Goal: Task Accomplishment & Management: Complete application form

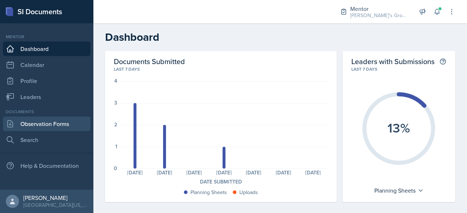
click at [55, 129] on link "Observation Forms" at bounding box center [46, 124] width 87 height 15
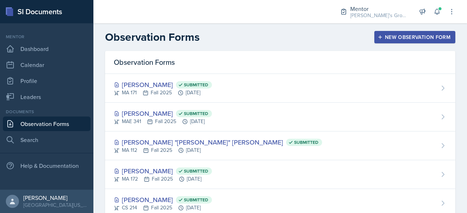
click at [393, 37] on div "New Observation Form" at bounding box center [414, 37] width 71 height 6
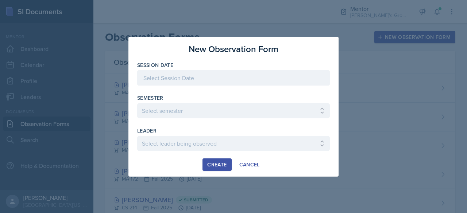
click at [199, 74] on div at bounding box center [233, 77] width 192 height 15
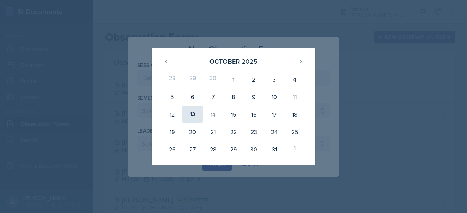
click at [192, 117] on div "13" at bounding box center [192, 114] width 20 height 17
type input "[DATE]"
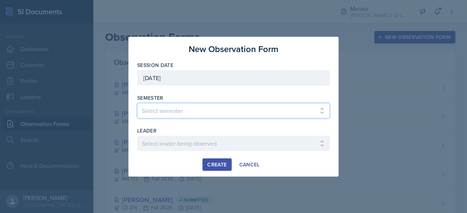
click at [220, 111] on select "Select semester All Fall 2021 Spring 2022 Fall 2022 Fall 2023 Spring 2023 Sprin…" at bounding box center [233, 110] width 192 height 15
select select "19fb88f7-c89b-4031-b5a0-458fd49807a1"
click at [137, 103] on select "Select semester All Fall 2021 Spring 2022 Fall 2022 Fall 2023 Spring 2023 Sprin…" at bounding box center [233, 110] width 192 height 15
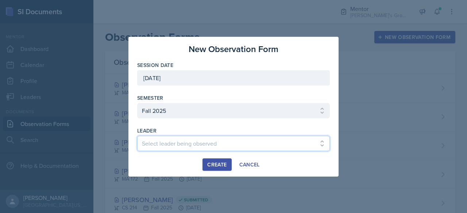
click at [208, 148] on select "Select leader being observed [PERSON_NAME] / [PERSON_NAME]/[DATE] / [PERSON_NAM…" at bounding box center [233, 143] width 192 height 15
select select "9ad55e9c-cb1e-4f6b-b794-f6f1ccfaeefc"
click at [137, 136] on select "Select leader being observed [PERSON_NAME] / [PERSON_NAME]/[DATE] / [PERSON_NAM…" at bounding box center [233, 143] width 192 height 15
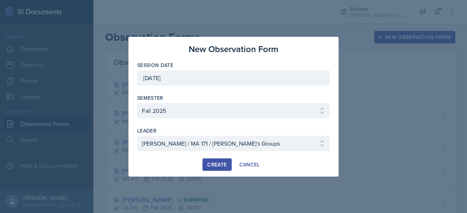
click at [217, 162] on div "Create" at bounding box center [216, 165] width 19 height 6
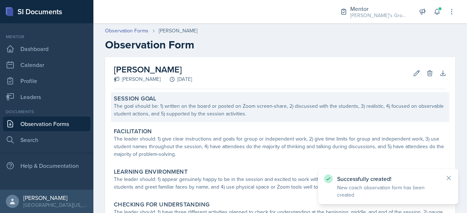
click at [241, 119] on div "Session Goal The goal should be: 1) written on the board or posted on Zoom scre…" at bounding box center [280, 107] width 338 height 30
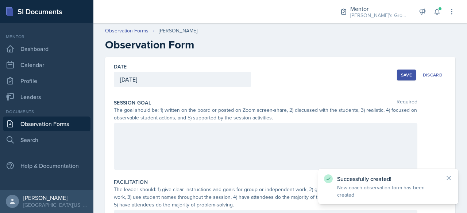
click at [243, 141] on div at bounding box center [265, 146] width 303 height 47
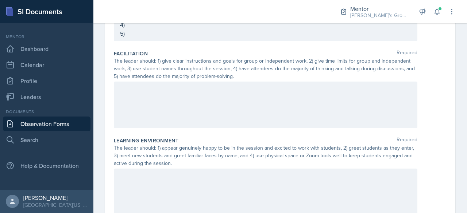
click at [249, 98] on div at bounding box center [265, 105] width 303 height 47
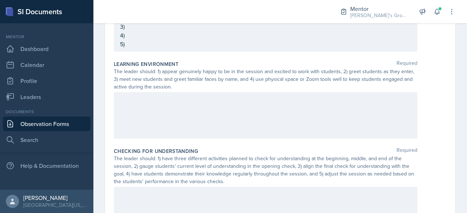
click at [259, 109] on div at bounding box center [265, 115] width 303 height 47
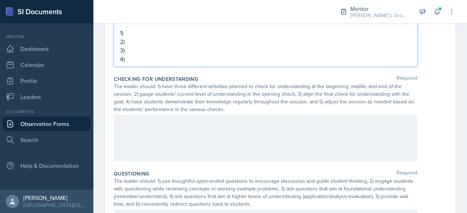
click at [260, 118] on p at bounding box center [265, 122] width 291 height 9
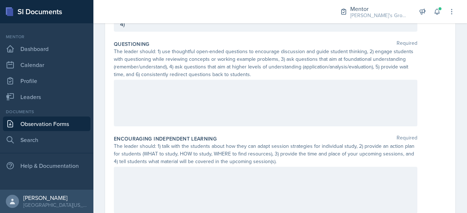
click at [225, 102] on div at bounding box center [265, 103] width 303 height 47
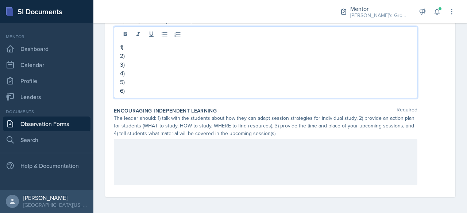
click at [237, 149] on div at bounding box center [265, 162] width 303 height 47
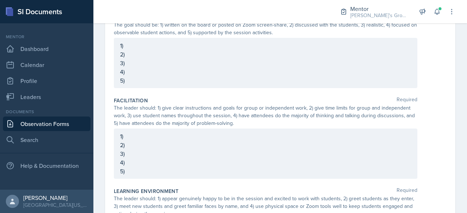
scroll to position [0, 0]
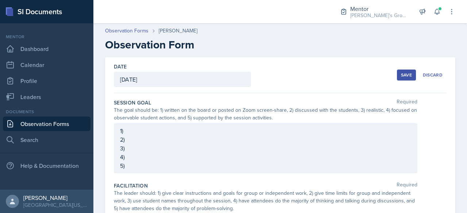
click at [201, 125] on div "1) 2) 3) 4) 5)" at bounding box center [265, 148] width 303 height 50
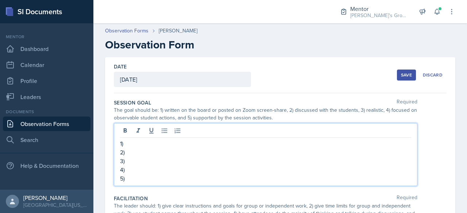
click at [196, 144] on p "1)" at bounding box center [265, 143] width 291 height 9
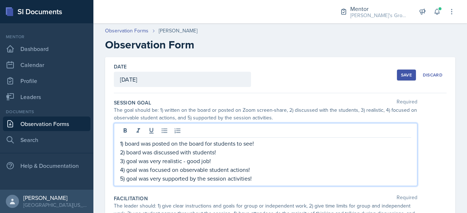
click at [206, 140] on p "1) board was posted on the board for students to see!" at bounding box center [265, 143] width 291 height 9
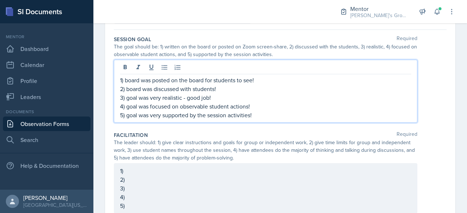
scroll to position [66, 0]
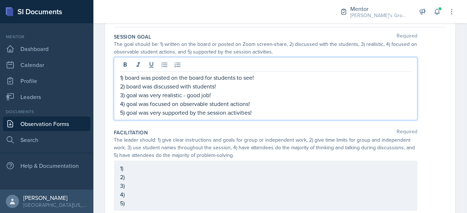
click at [278, 113] on p "5) goal was very supported by the session activities!" at bounding box center [265, 112] width 291 height 9
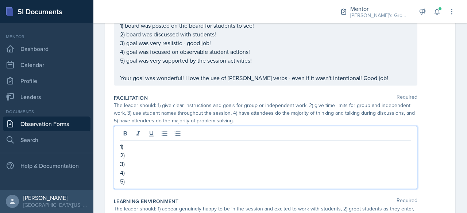
click at [271, 151] on p "2)" at bounding box center [265, 155] width 291 height 9
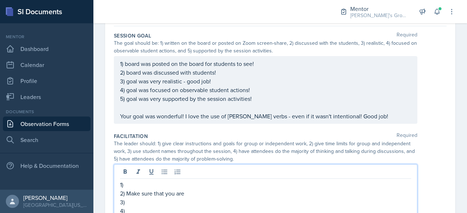
scroll to position [79, 0]
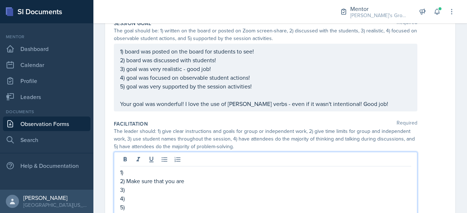
click at [129, 56] on p "1) board was posted on the board for students to see!" at bounding box center [265, 51] width 291 height 9
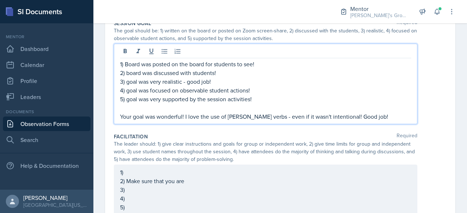
click at [128, 75] on p "2) board was discussed with students!" at bounding box center [265, 73] width 291 height 9
click at [129, 82] on p "3) goal was very realistic - good job!" at bounding box center [265, 81] width 291 height 9
click at [129, 93] on p "4) goal was focused on observable student actions!" at bounding box center [265, 90] width 291 height 9
click at [128, 100] on p "5) goal was very supported by the session activities!" at bounding box center [265, 99] width 291 height 9
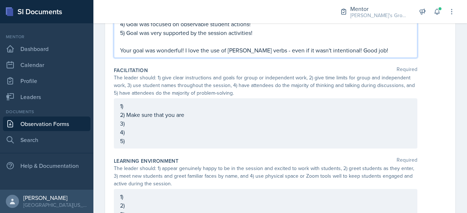
click at [192, 114] on p "2) Make sure that you are" at bounding box center [265, 114] width 291 height 9
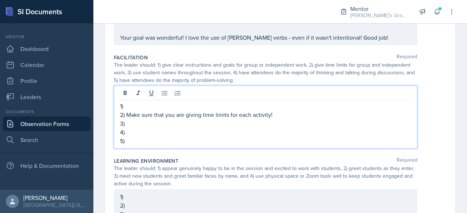
click at [192, 114] on p "2) Make sure that you are giving time limits for each activity!" at bounding box center [265, 114] width 291 height 9
click at [291, 114] on p "2) Make sure that you are giving time limits for each activity!" at bounding box center [265, 114] width 291 height 9
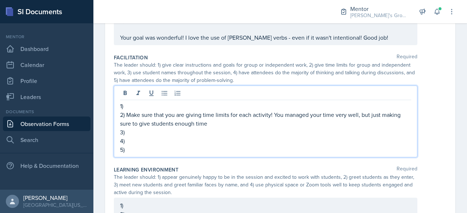
click at [334, 116] on p "2) Make sure that you are giving time limits for each activity! You managed you…" at bounding box center [265, 118] width 291 height 17
click at [338, 115] on p "2) Make sure that you are giving time limits for each activity! You managed you…" at bounding box center [265, 118] width 291 height 17
click at [255, 131] on p "3)" at bounding box center [265, 132] width 291 height 9
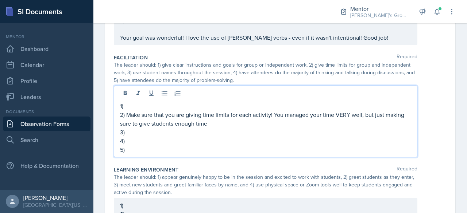
drag, startPoint x: 211, startPoint y: 121, endPoint x: 175, endPoint y: 124, distance: 35.5
click at [175, 124] on p "2) Make sure that you are giving time limits for each activity! You managed you…" at bounding box center [265, 118] width 291 height 17
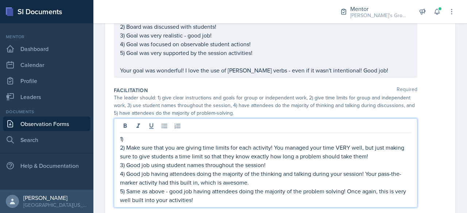
scroll to position [111, 0]
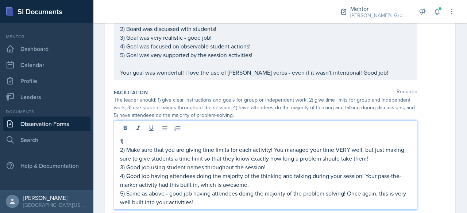
click at [171, 137] on p "1)" at bounding box center [265, 141] width 291 height 9
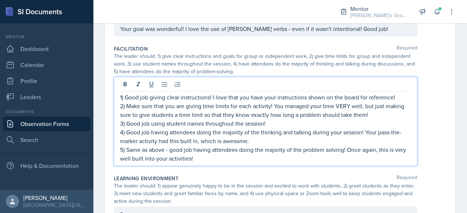
scroll to position [151, 0]
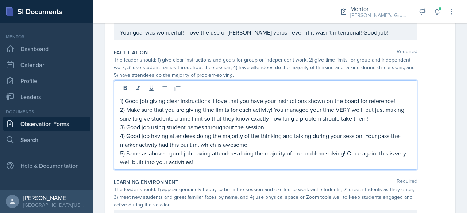
click at [265, 163] on p "5) Same as above - good job having attendees doing the majority of the problem …" at bounding box center [265, 157] width 291 height 17
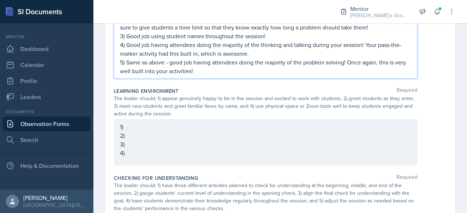
click at [174, 126] on p "1)" at bounding box center [265, 126] width 291 height 9
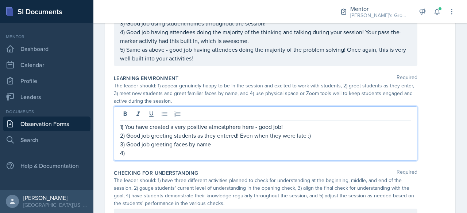
click at [174, 145] on p "3) Good job greeting faces by name" at bounding box center [265, 144] width 291 height 9
click at [244, 142] on p "3) Good job greeting familiar faces by name" at bounding box center [265, 144] width 291 height 9
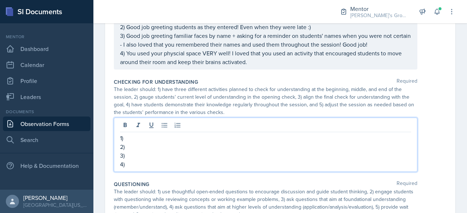
click at [226, 134] on p "1)" at bounding box center [265, 138] width 291 height 9
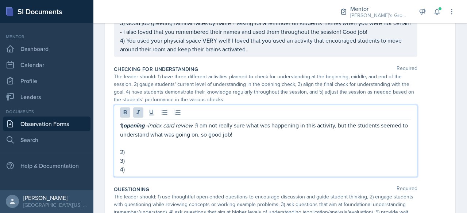
click at [226, 126] on p "1) opening - index card review ? i am not really sure what was happening in thi…" at bounding box center [265, 130] width 291 height 18
click at [197, 144] on p at bounding box center [265, 143] width 291 height 9
click at [202, 125] on p "1) opening - index card review ? i am not really sure what was happening in thi…" at bounding box center [265, 130] width 291 height 18
click at [196, 143] on p "main - pass the marker -" at bounding box center [265, 143] width 291 height 9
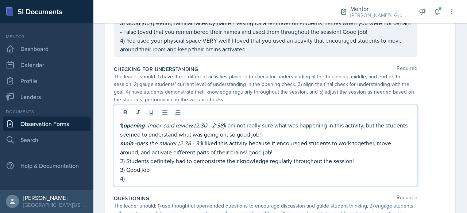
drag, startPoint x: 369, startPoint y: 164, endPoint x: 127, endPoint y: 157, distance: 242.2
click at [127, 157] on div "1) opening - index card review (2:30 - 2:38) i am not really sure what was happ…" at bounding box center [265, 152] width 291 height 62
click at [127, 157] on p "2) Students definitely had to demonstrate their knowledge regularly throughout …" at bounding box center [265, 161] width 291 height 9
drag, startPoint x: 127, startPoint y: 158, endPoint x: 364, endPoint y: 158, distance: 236.6
click at [364, 158] on p "2) Students definitely had to demonstrate their knowledge regularly throughout …" at bounding box center [265, 161] width 291 height 9
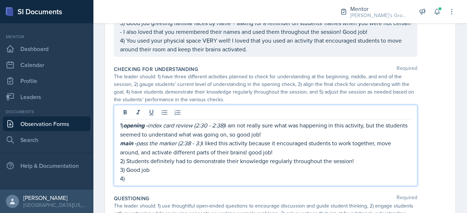
copy p "Students definitely had to demonstrate their knowledge regularly throughout the…"
click at [260, 174] on p "4)" at bounding box center [265, 178] width 291 height 9
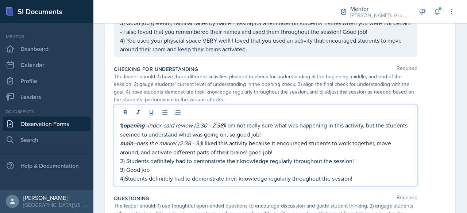
drag, startPoint x: 199, startPoint y: 167, endPoint x: 128, endPoint y: 167, distance: 71.5
click at [128, 167] on p "3) Good job" at bounding box center [265, 170] width 291 height 9
drag, startPoint x: 189, startPoint y: 160, endPoint x: 372, endPoint y: 163, distance: 183.0
click at [372, 163] on p "2) Students definitely had to demonstrate their knowledge regularly throughout …" at bounding box center [265, 161] width 291 height 9
click at [362, 175] on p "4) Students definitely had to demonstrate their knowledge regularly throughout …" at bounding box center [265, 178] width 291 height 9
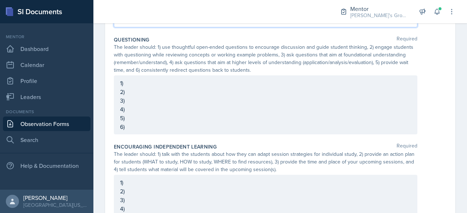
click at [272, 105] on p "3)" at bounding box center [265, 100] width 291 height 9
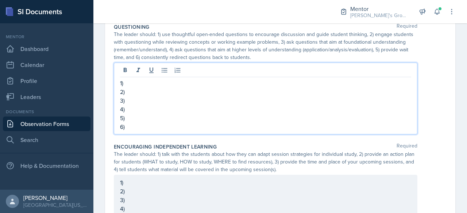
scroll to position [524, 0]
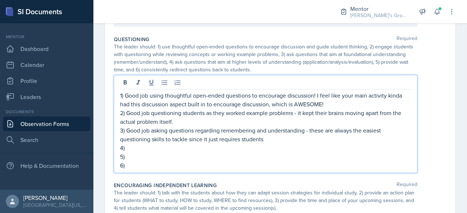
click at [226, 141] on p "3) Good job asking questions regarding remembering and understanding - these ar…" at bounding box center [265, 134] width 291 height 17
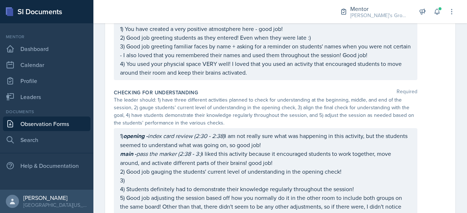
scroll to position [340, 0]
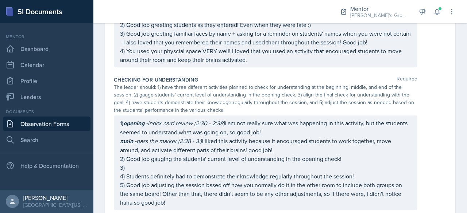
click at [202, 145] on em "pass the marker (2:38 - 3:)" at bounding box center [168, 141] width 65 height 8
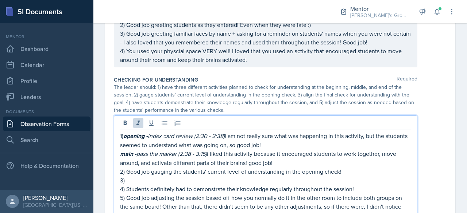
click at [276, 163] on p "main - pass the marker (2:38 - 3:15) i liked this activity because it encourage…" at bounding box center [265, 158] width 291 height 18
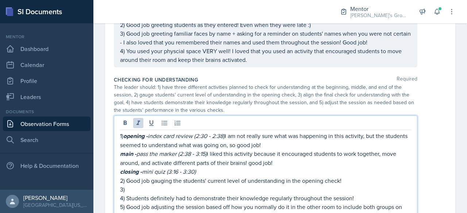
click at [207, 152] on em "pass the marker (2:38 - 3:15)" at bounding box center [171, 154] width 70 height 8
click at [211, 171] on p "closing - mini quiz (3:16 - 3:30)" at bounding box center [265, 171] width 291 height 9
click at [207, 153] on em "pass the marker (2:38 - 3:16)" at bounding box center [171, 154] width 70 height 8
click at [225, 133] on em "index card review (2:30 - 2:38)" at bounding box center [186, 136] width 77 height 8
click at [218, 173] on p "closing - mini quiz (3:16 - 3:30) -" at bounding box center [265, 171] width 291 height 9
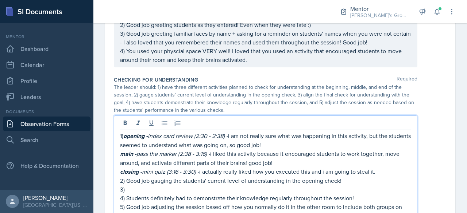
click at [169, 187] on p "3)" at bounding box center [265, 189] width 291 height 9
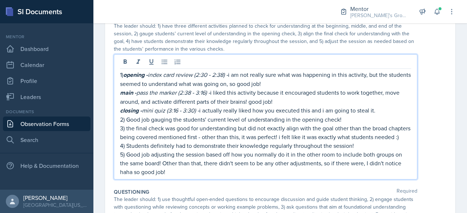
scroll to position [402, 0]
click at [371, 136] on p "3) the final check was good for understanding but did not exactly align with th…" at bounding box center [265, 132] width 291 height 17
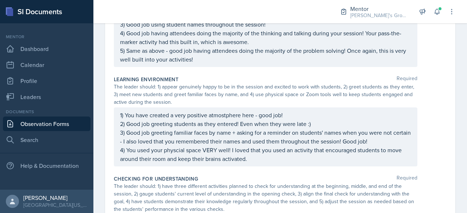
scroll to position [246, 0]
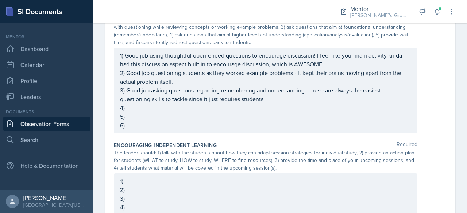
click at [166, 121] on p "5)" at bounding box center [265, 116] width 291 height 9
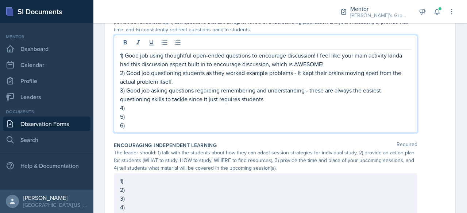
scroll to position [569, 0]
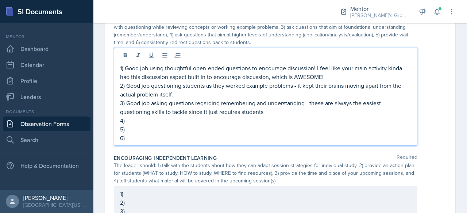
click at [275, 133] on p "5)" at bounding box center [265, 129] width 291 height 9
click at [279, 116] on p "3) Good job asking questions regarding remembering and understanding - these ar…" at bounding box center [265, 107] width 291 height 17
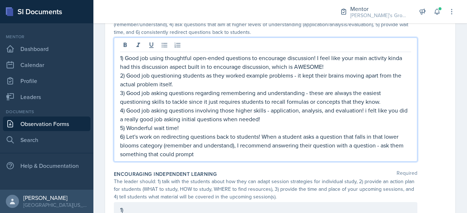
scroll to position [582, 0]
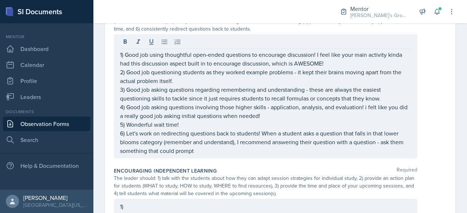
click at [214, 159] on div "1) Good job using thoughtful open-ended questions to encourage discussion! I fe…" at bounding box center [265, 96] width 303 height 124
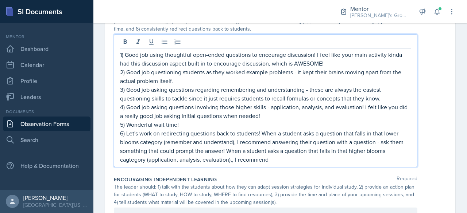
click at [231, 164] on p "6) Let's work on redirecting questions back to students! When a student asks a …" at bounding box center [265, 146] width 291 height 35
click at [282, 164] on p "6) Let's work on redirecting questions back to students! When a student asks a …" at bounding box center [265, 146] width 291 height 35
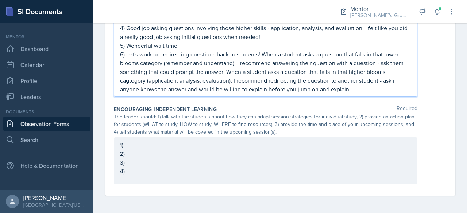
click at [262, 140] on div "1) 2) 3) 4)" at bounding box center [265, 160] width 303 height 47
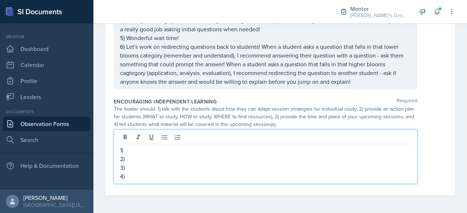
scroll to position [662, 0]
click at [261, 145] on div "1) 2) 3) 4)" at bounding box center [265, 157] width 303 height 54
click at [265, 148] on p "1)" at bounding box center [265, 150] width 291 height 9
click at [134, 161] on p "2) good action plan!" at bounding box center [265, 159] width 291 height 9
click at [133, 161] on p "2) good action plan!" at bounding box center [265, 159] width 291 height 9
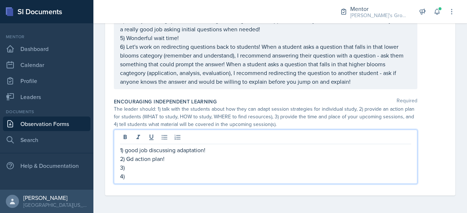
click at [133, 161] on p "2) Gd action plan!" at bounding box center [265, 159] width 291 height 9
click at [132, 171] on p "3)" at bounding box center [265, 167] width 291 height 9
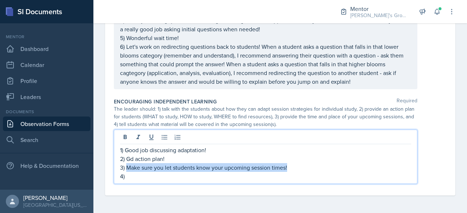
drag, startPoint x: 292, startPoint y: 166, endPoint x: 127, endPoint y: 167, distance: 165.5
click at [127, 167] on p "3) Make sure you let students know your upcoming session times!" at bounding box center [265, 167] width 291 height 9
copy p "Make sure you let students know your upcoming session times!"
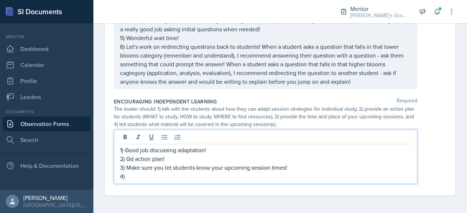
click at [136, 179] on p "4)" at bounding box center [265, 176] width 291 height 9
click at [125, 179] on p "4)Make sure you let students know your upcoming session times!" at bounding box center [265, 176] width 291 height 9
click at [273, 177] on p "4) Make sure you let students know your upcoming session times!" at bounding box center [265, 176] width 291 height 9
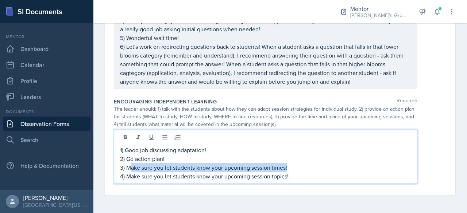
drag, startPoint x: 294, startPoint y: 168, endPoint x: 128, endPoint y: 168, distance: 165.5
click at [128, 168] on p "3) Make sure you let students know your upcoming session times!" at bounding box center [265, 167] width 291 height 9
drag, startPoint x: 210, startPoint y: 168, endPoint x: 127, endPoint y: 170, distance: 83.1
click at [127, 170] on p "3) Good job sharing upcoming sessions!" at bounding box center [265, 167] width 291 height 9
copy p "Good job sharing upcoming sessions!"
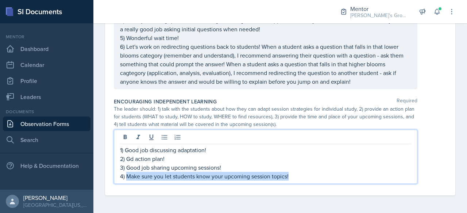
drag, startPoint x: 127, startPoint y: 178, endPoint x: 300, endPoint y: 174, distance: 172.8
click at [300, 174] on p "4) Make sure you let students know your upcoming session topics!" at bounding box center [265, 176] width 291 height 9
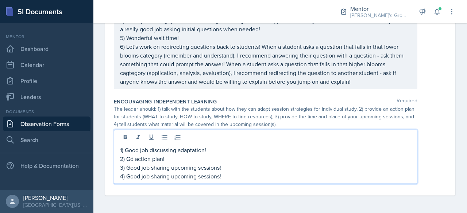
click at [210, 179] on p "4) Good job sharing upcoming sessions!" at bounding box center [265, 176] width 291 height 9
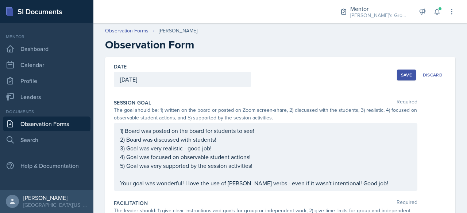
scroll to position [36, 0]
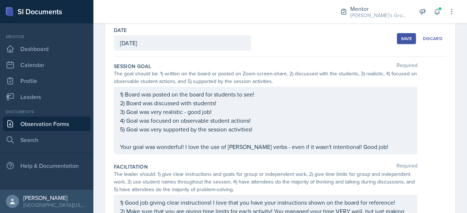
click at [405, 39] on div "Save" at bounding box center [406, 39] width 11 height 6
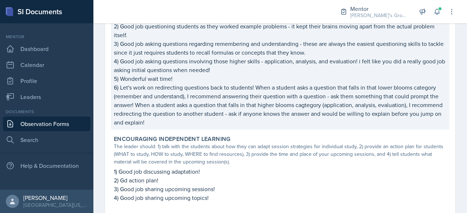
scroll to position [602, 0]
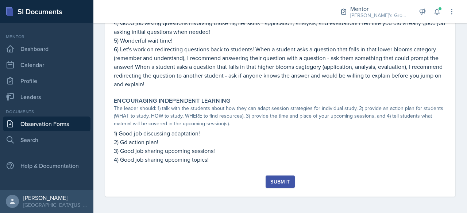
click at [275, 179] on div "Submit" at bounding box center [279, 182] width 19 height 6
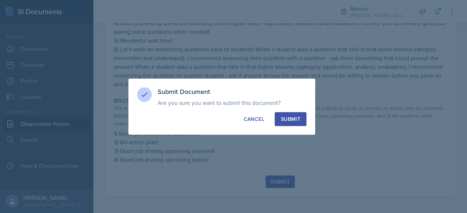
click at [285, 116] on div "Submit" at bounding box center [290, 119] width 19 height 7
